Goal: Transaction & Acquisition: Purchase product/service

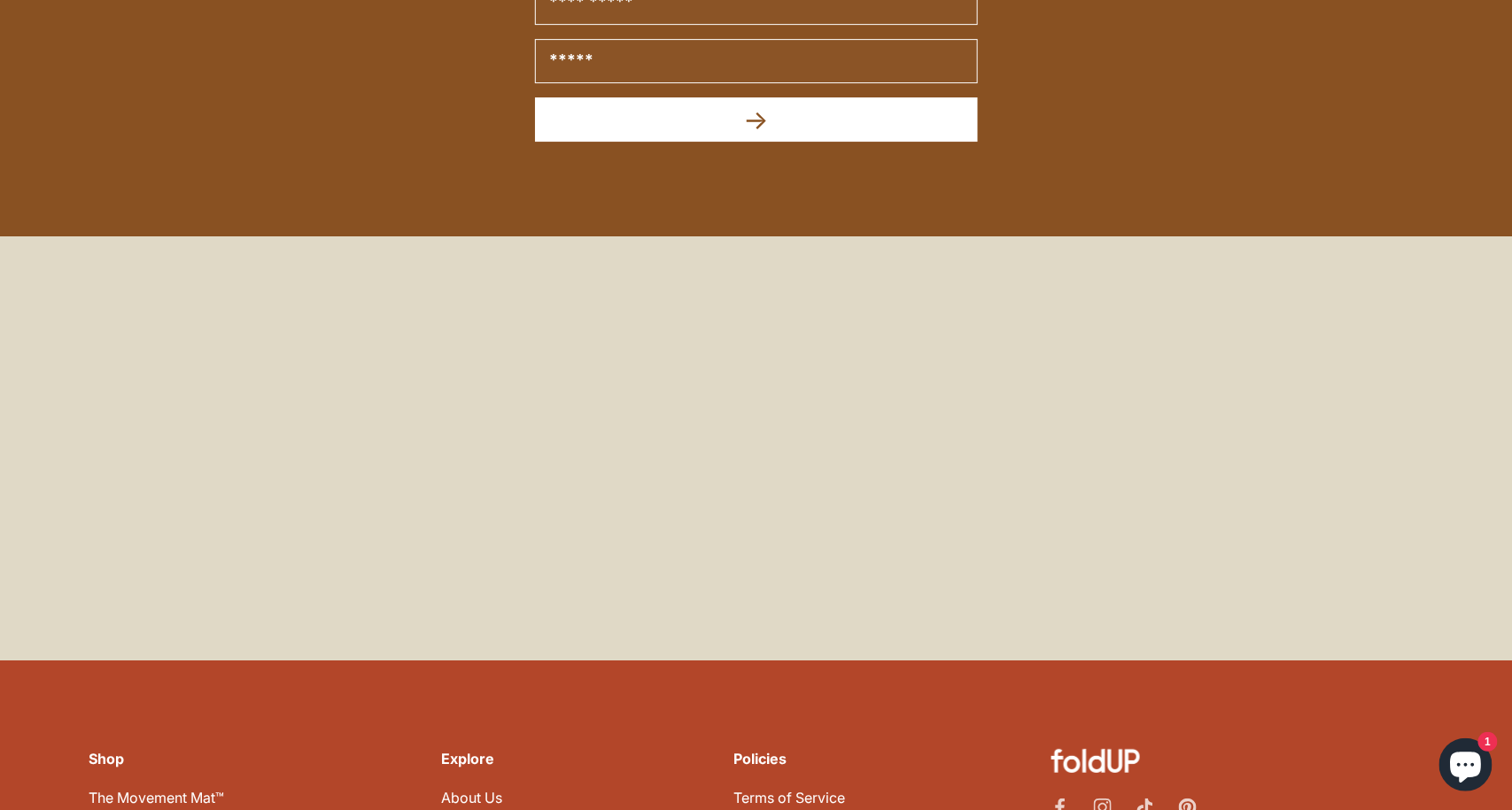
scroll to position [7823, 0]
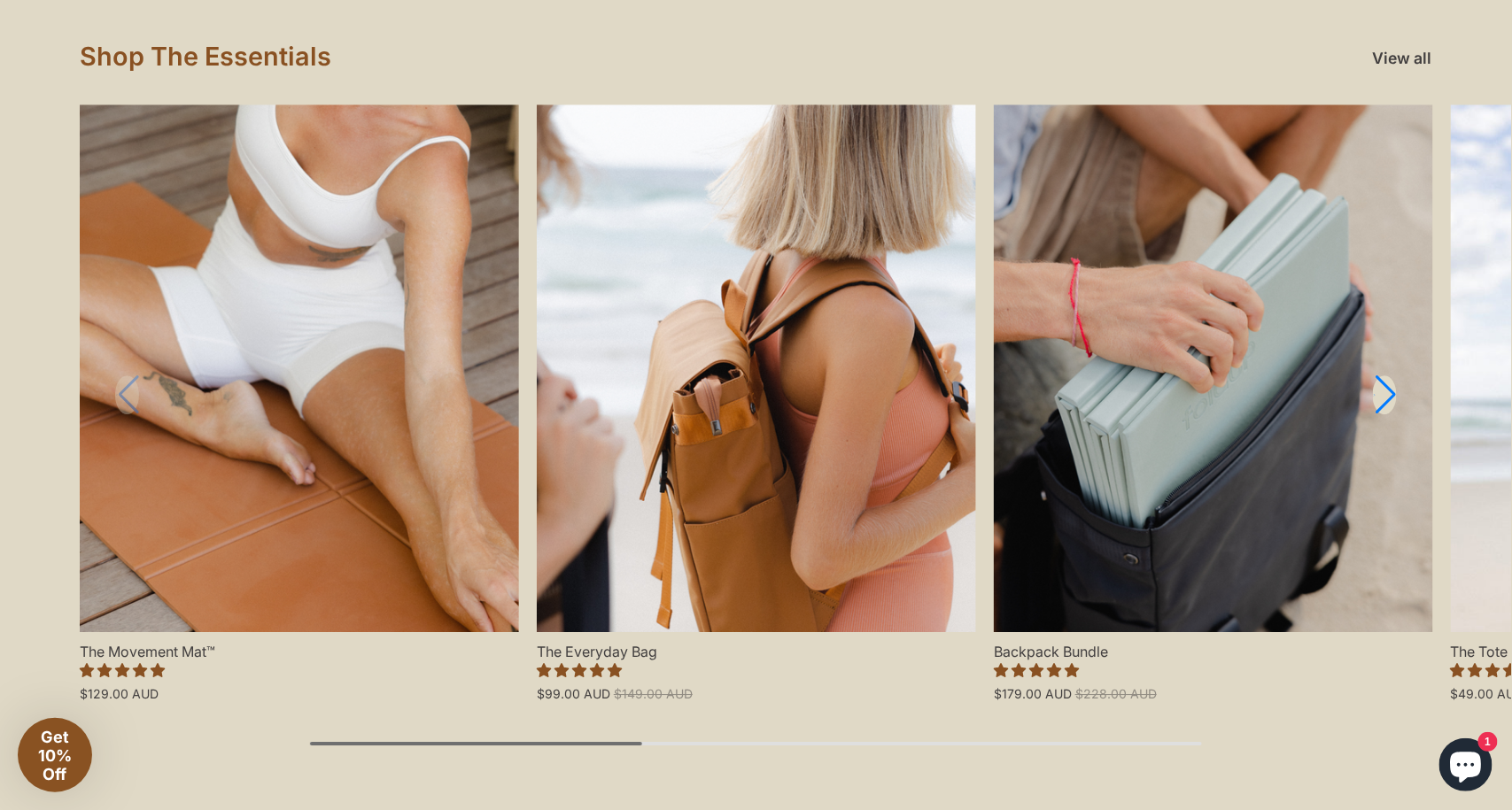
scroll to position [1863, 0]
click at [766, 463] on link "The Everyday Bag" at bounding box center [756, 367] width 440 height 526
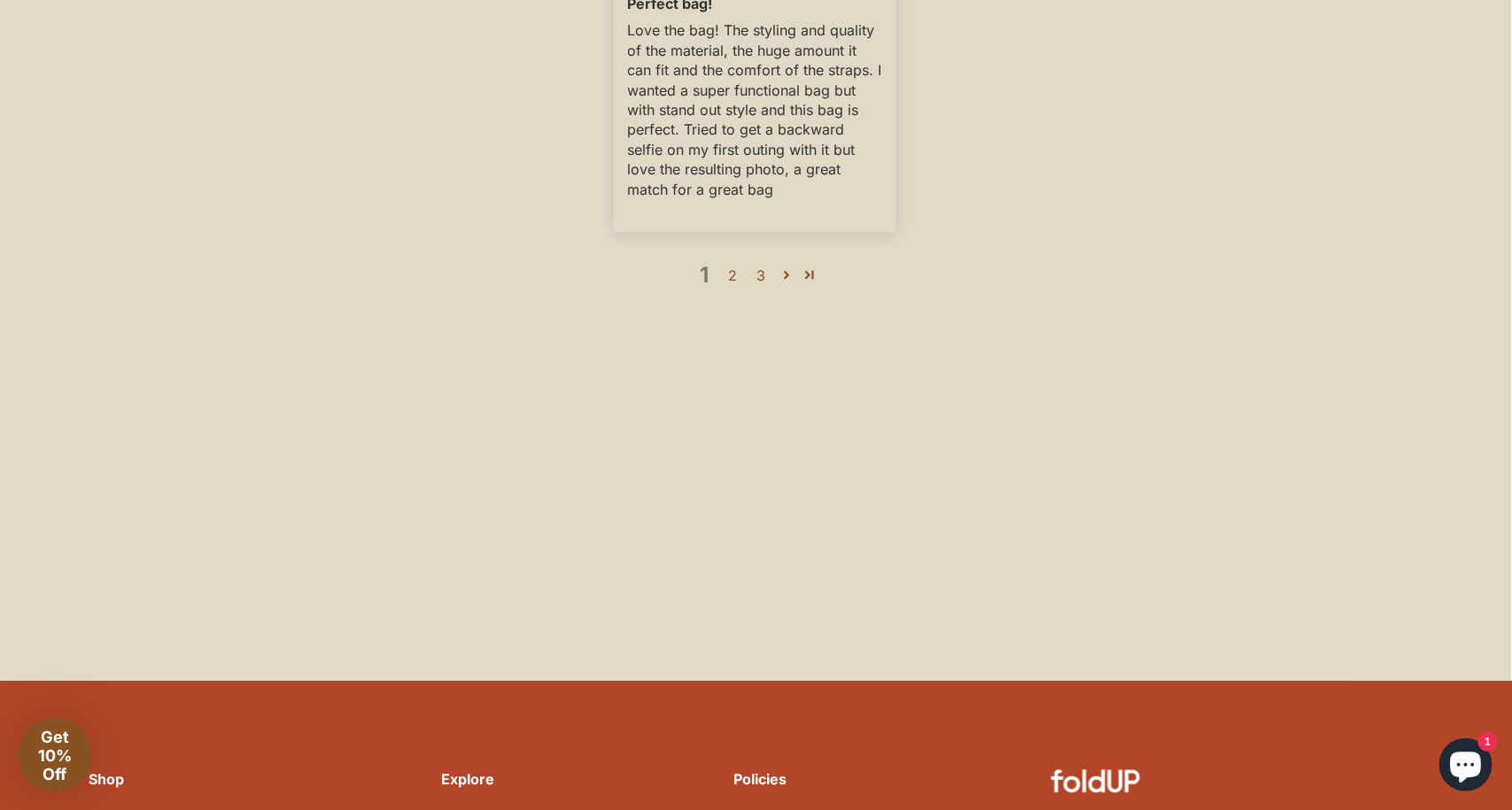
scroll to position [4229, 0]
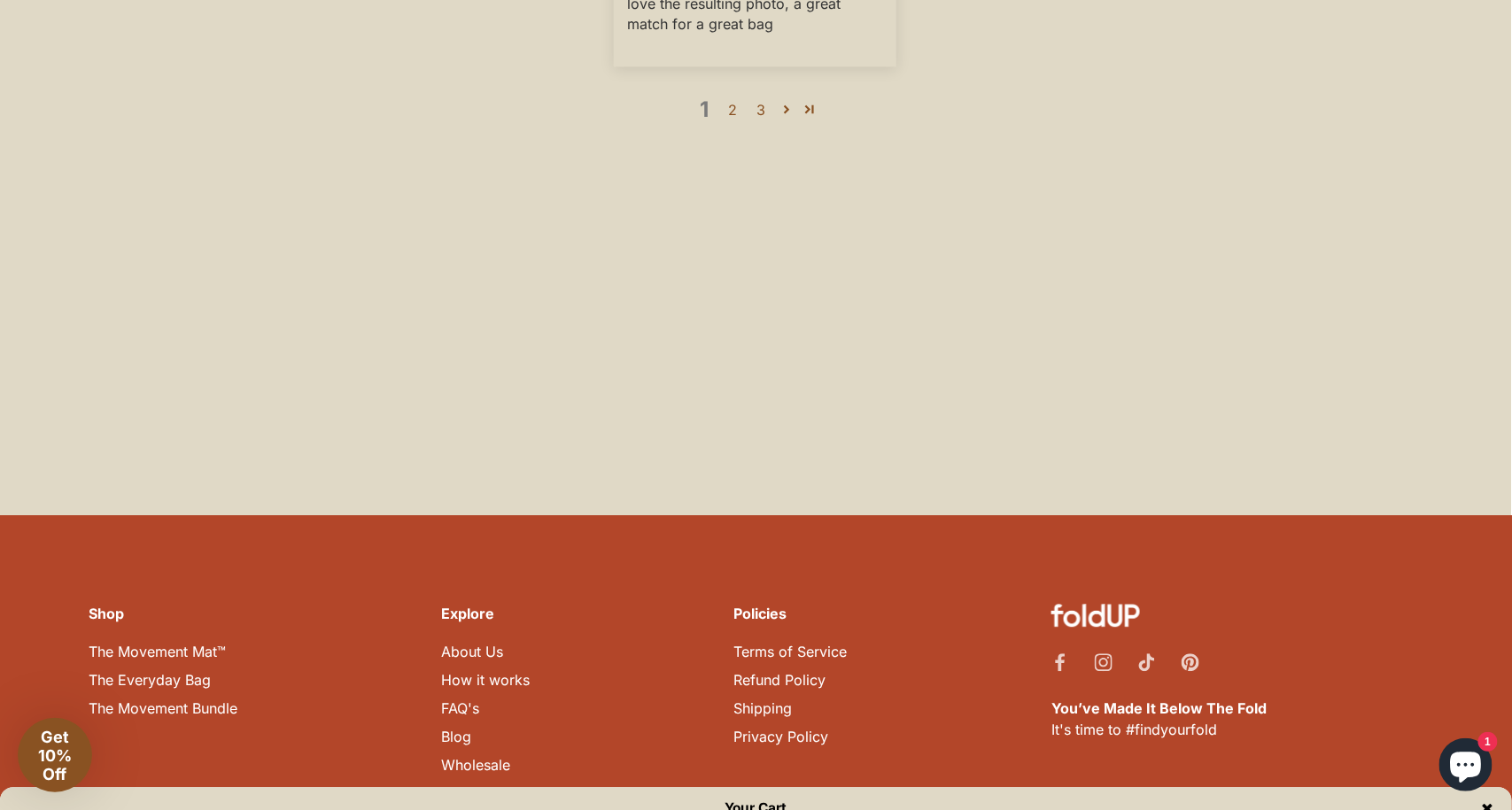
click at [447, 643] on link "About Us" at bounding box center [471, 652] width 62 height 18
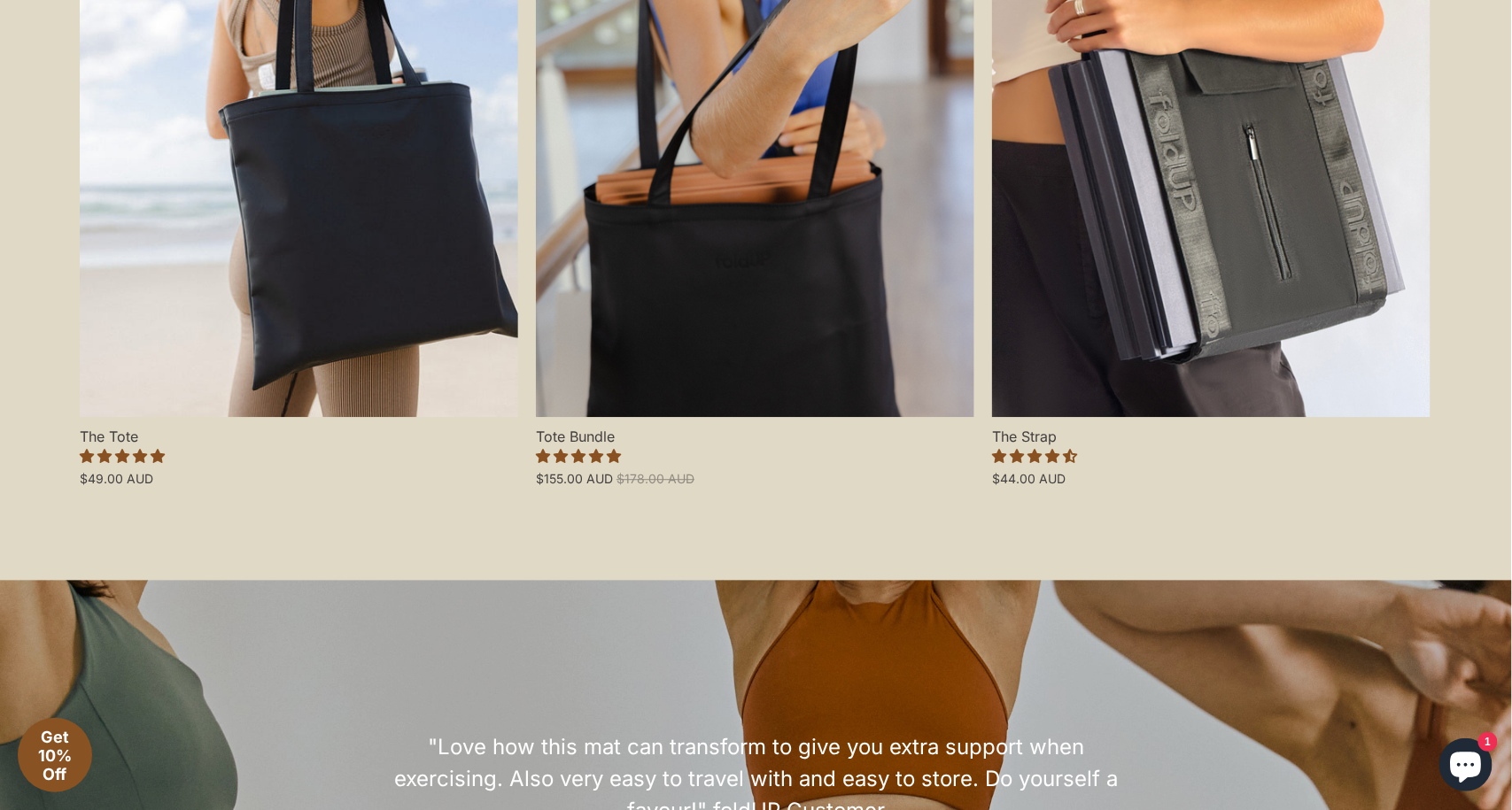
scroll to position [4329, 0]
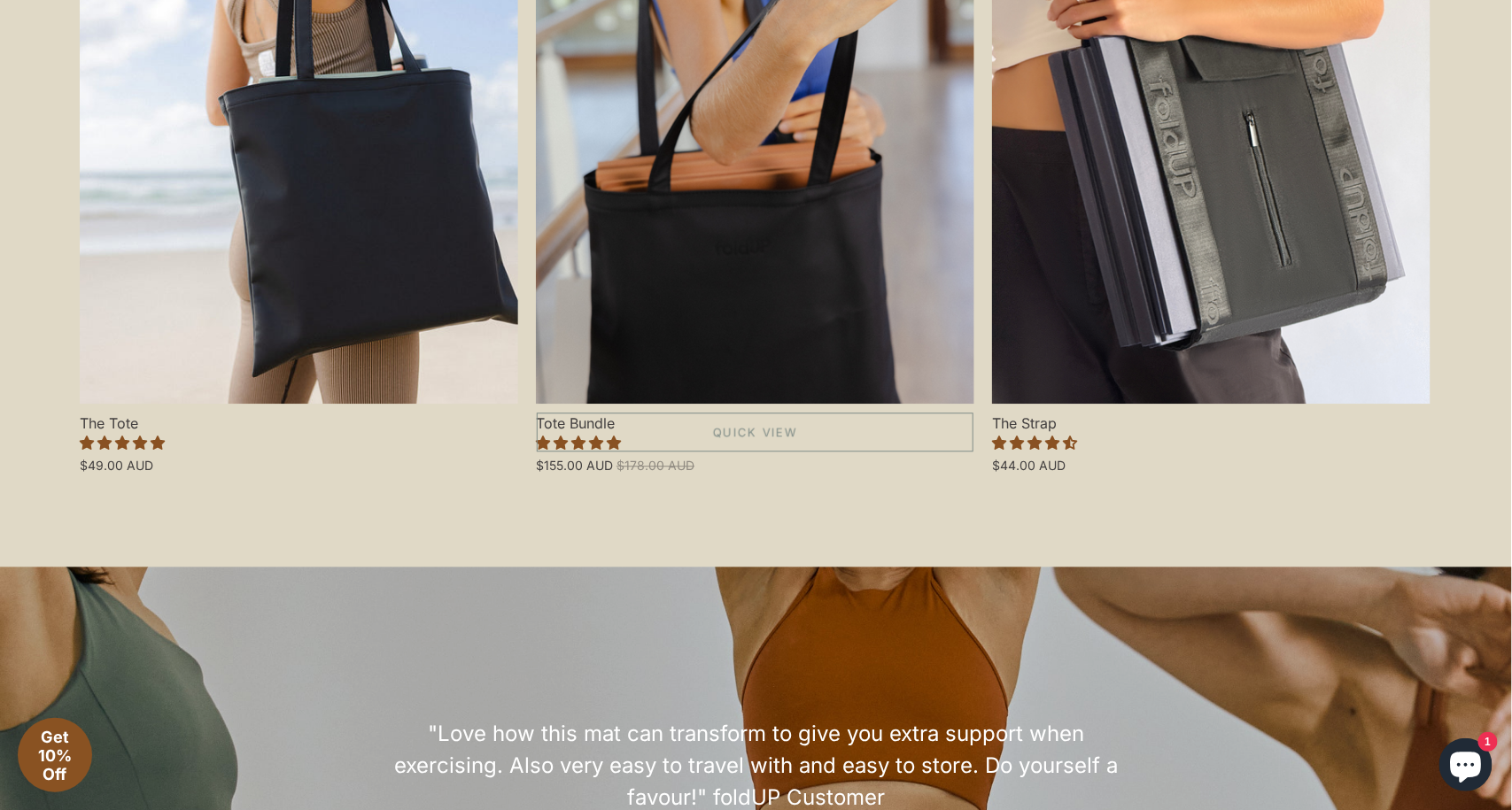
click at [649, 375] on link "Tote Bundle" at bounding box center [755, 140] width 439 height 526
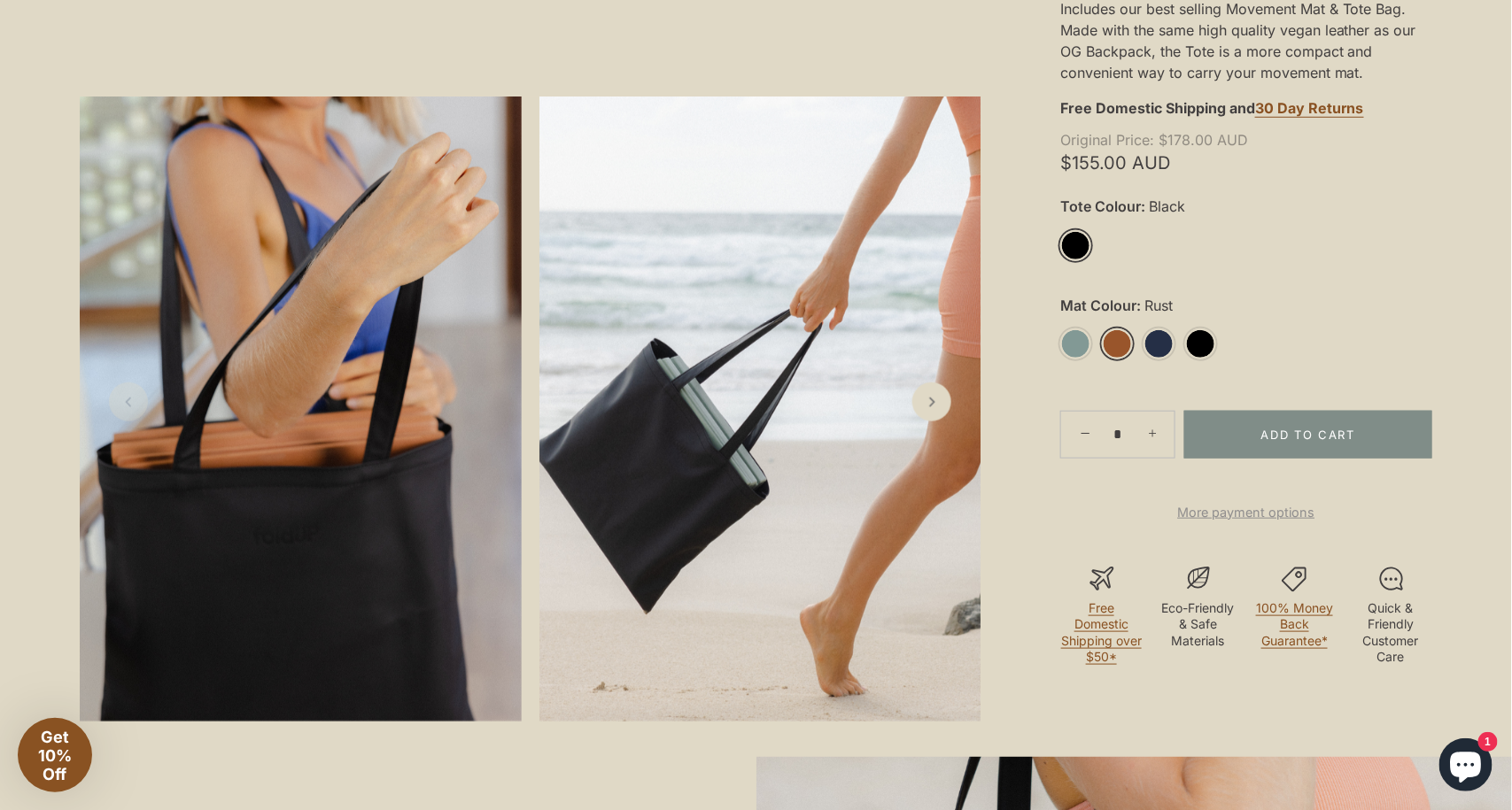
scroll to position [465, 0]
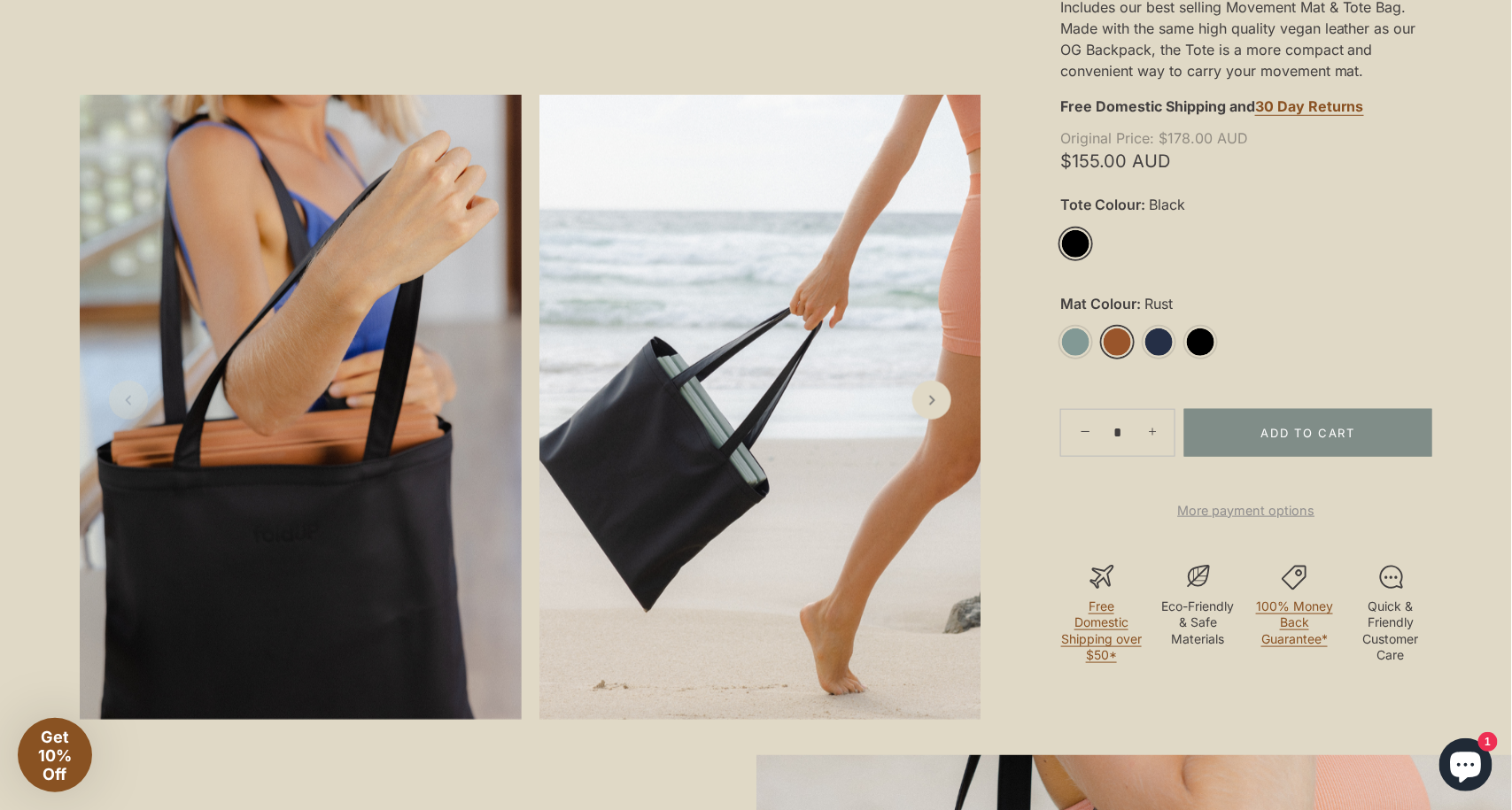
click at [1107, 344] on link "Rust" at bounding box center [1117, 342] width 31 height 31
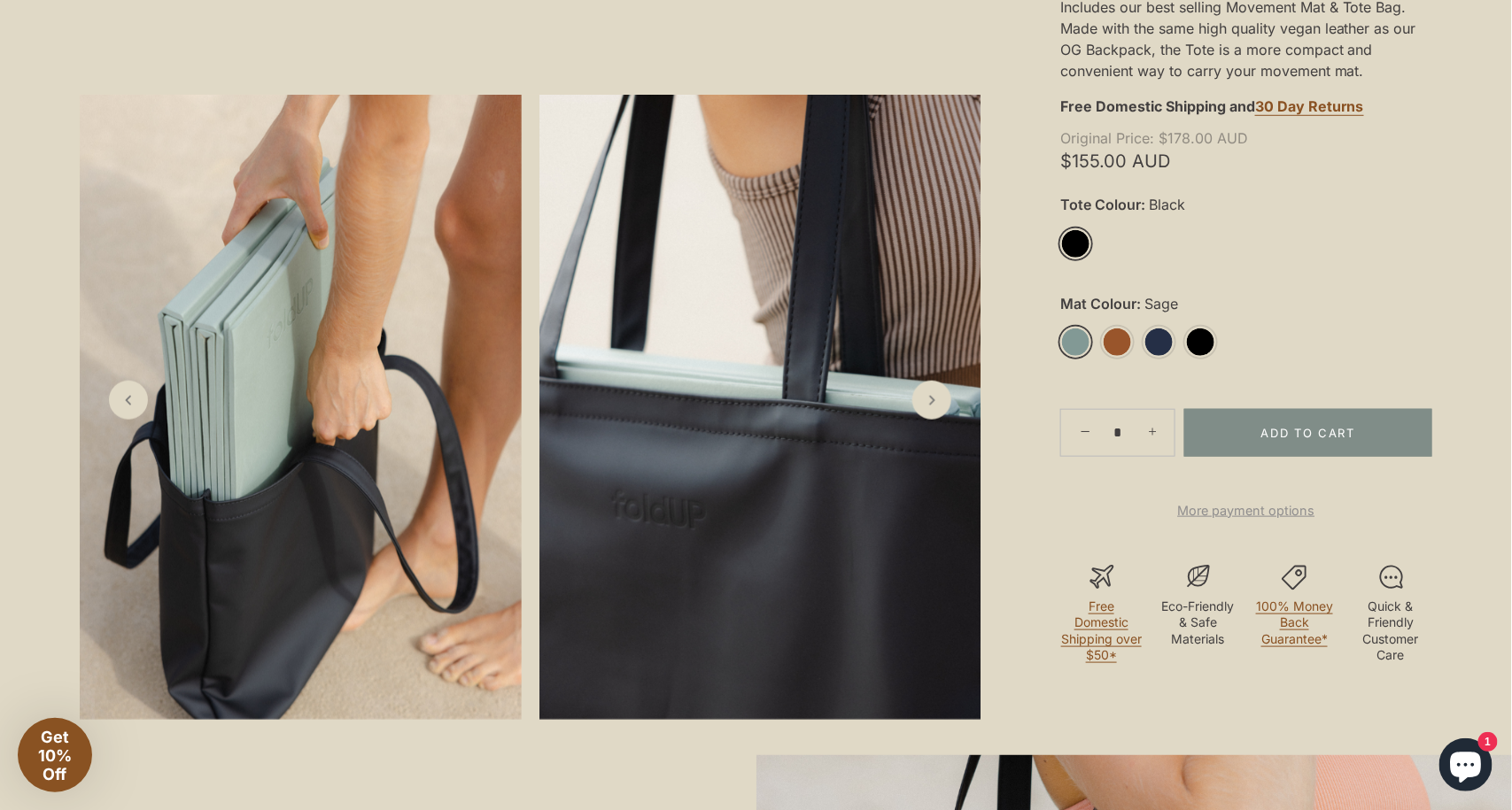
click at [1088, 346] on link "Sage" at bounding box center [1075, 342] width 31 height 31
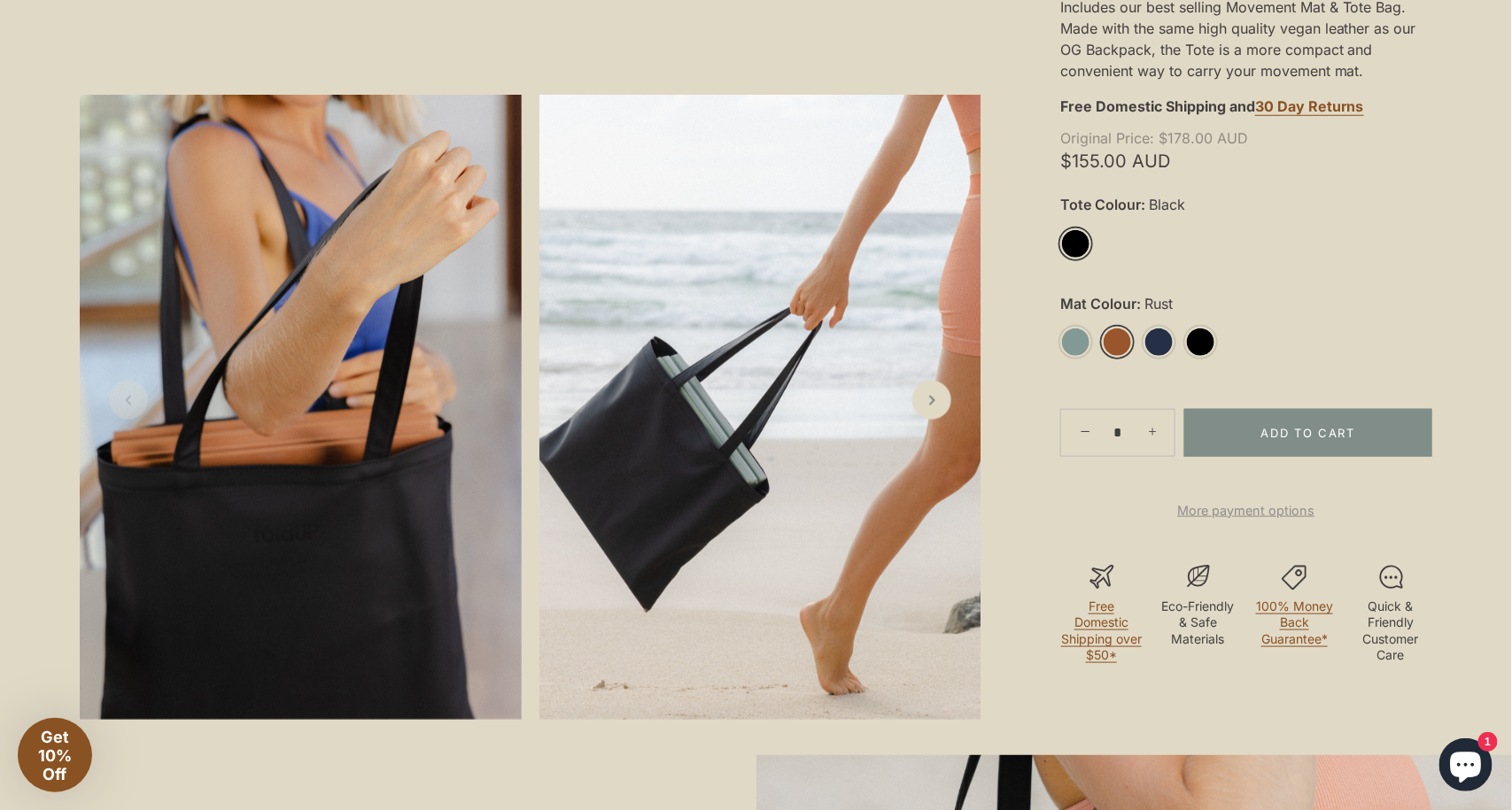
click at [1126, 344] on link "Rust" at bounding box center [1117, 342] width 31 height 31
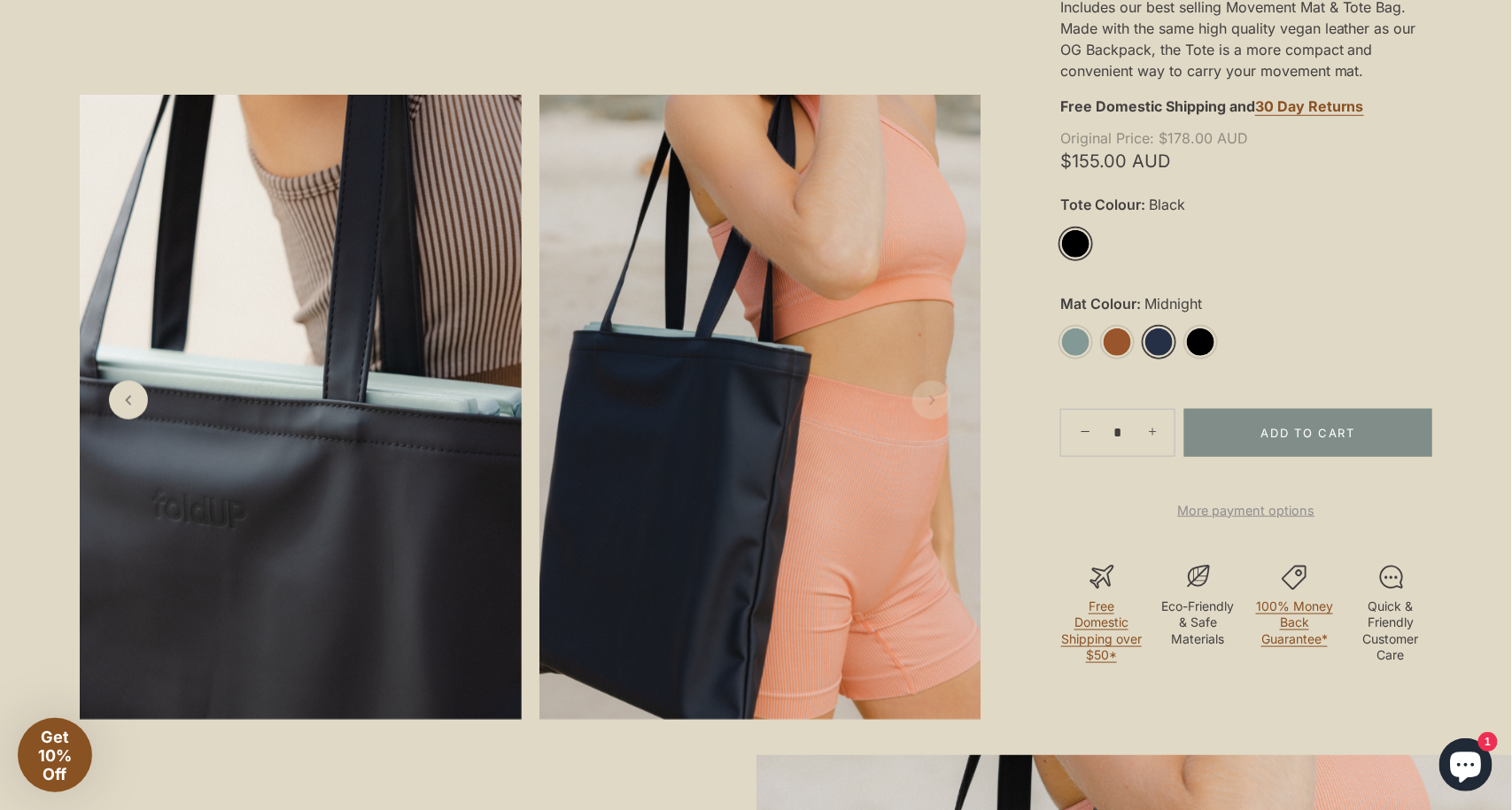
click at [1154, 344] on link "Midnight" at bounding box center [1158, 342] width 31 height 31
click at [1196, 345] on link "Black" at bounding box center [1201, 342] width 31 height 31
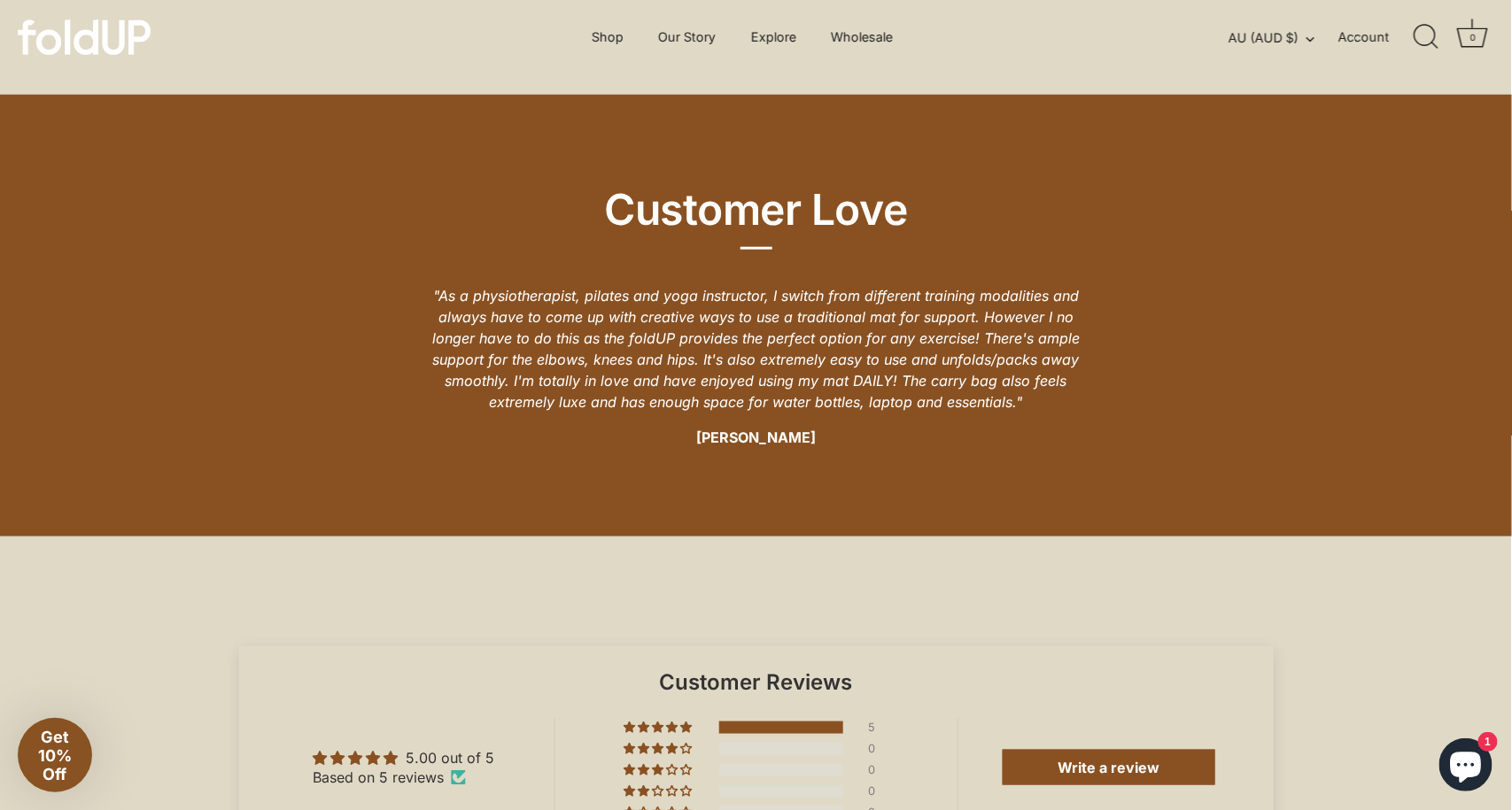
scroll to position [3209, 0]
